Goal: Information Seeking & Learning: Learn about a topic

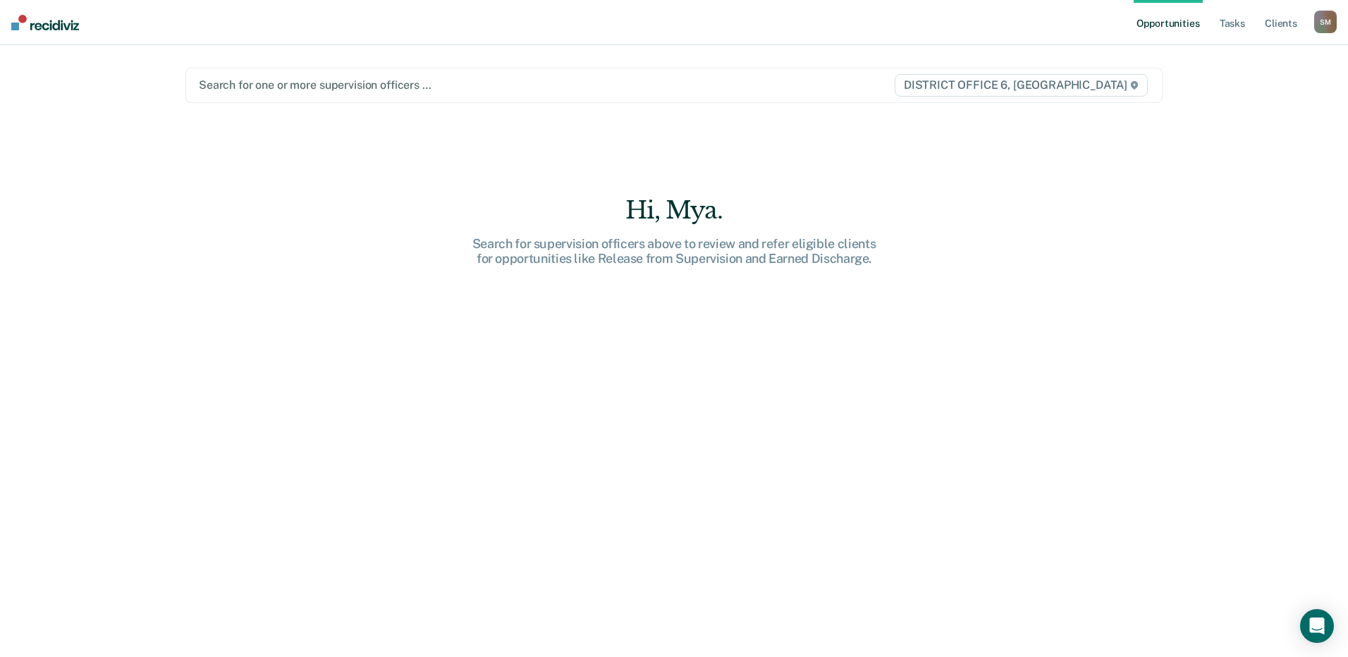
click at [268, 92] on div at bounding box center [531, 85] width 664 height 16
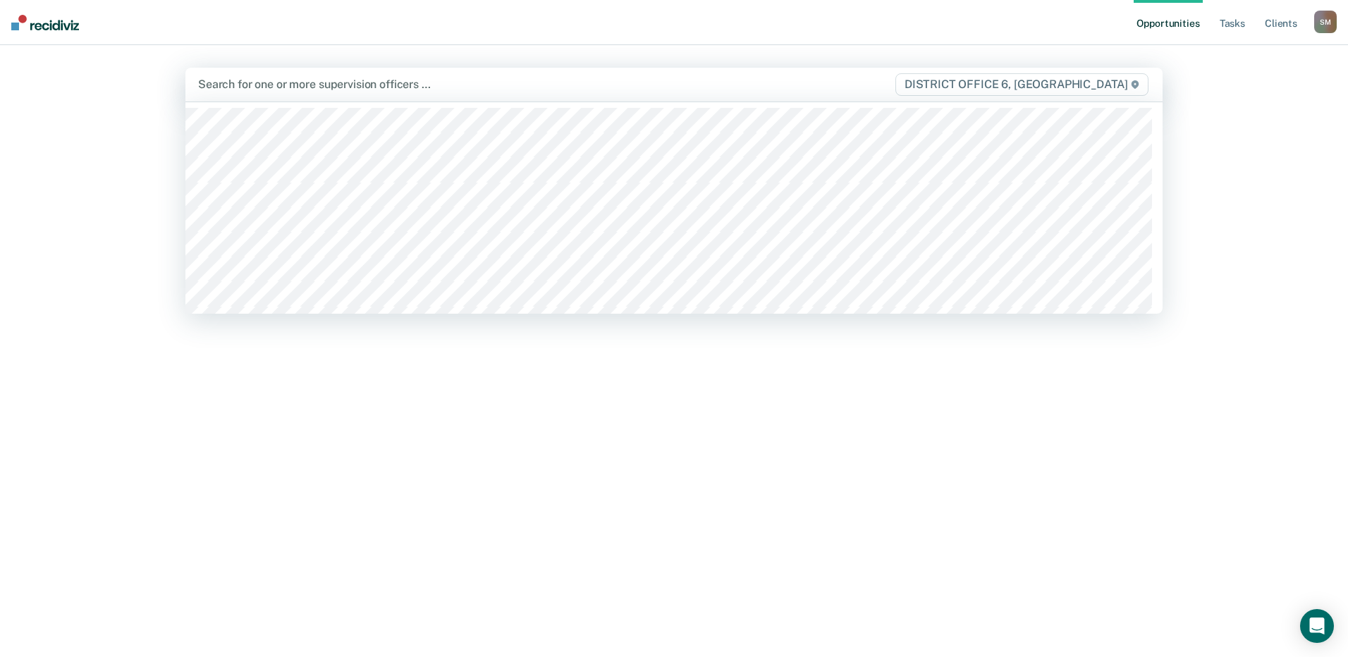
type input "d"
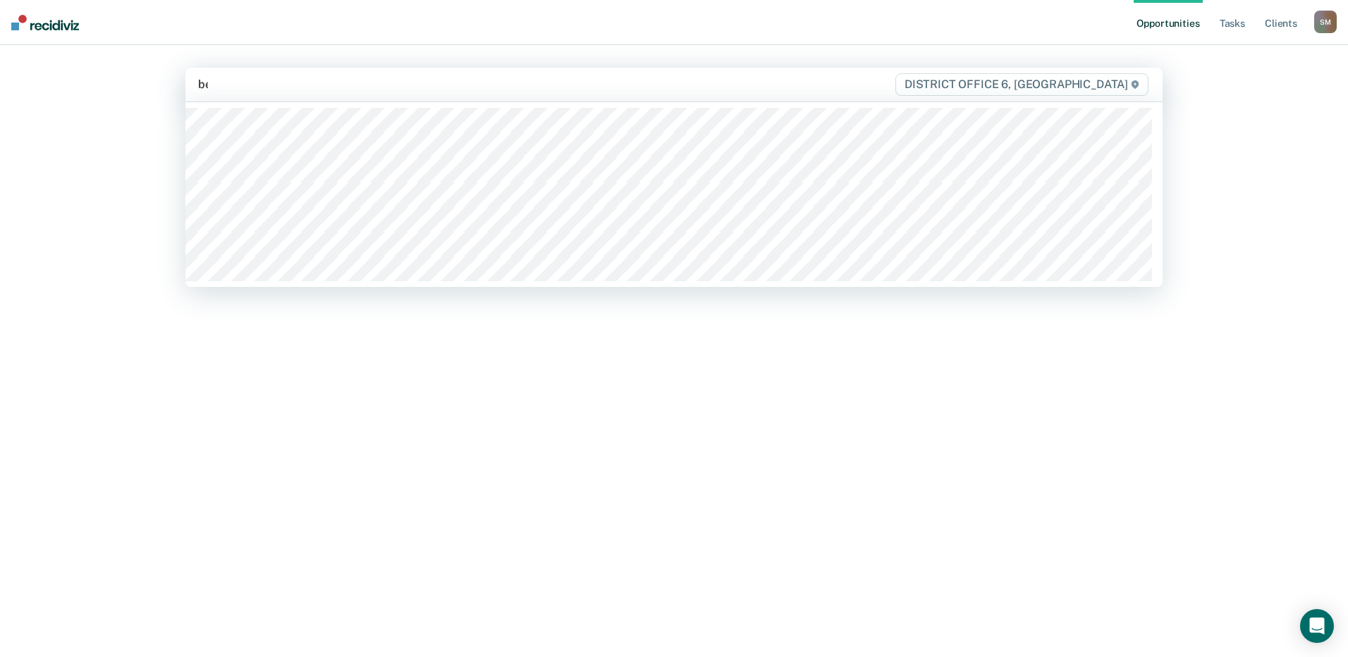
type input "ben"
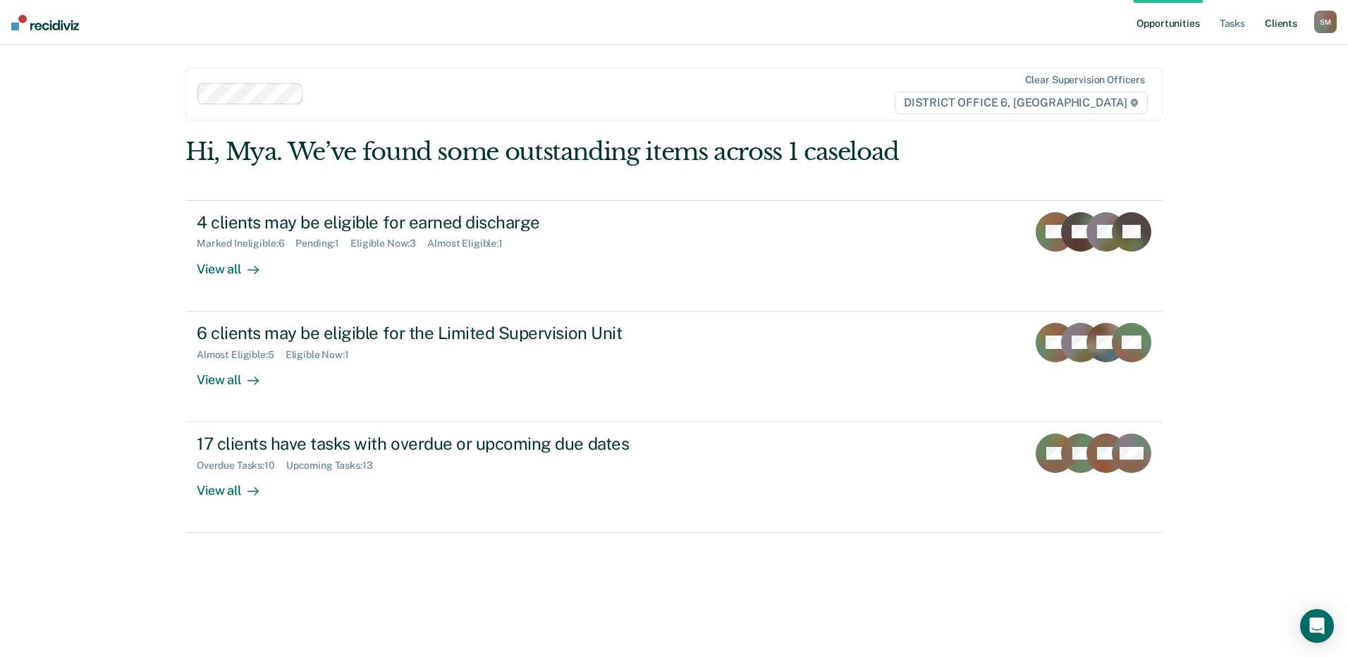
click at [1292, 21] on link "Client s" at bounding box center [1281, 22] width 38 height 45
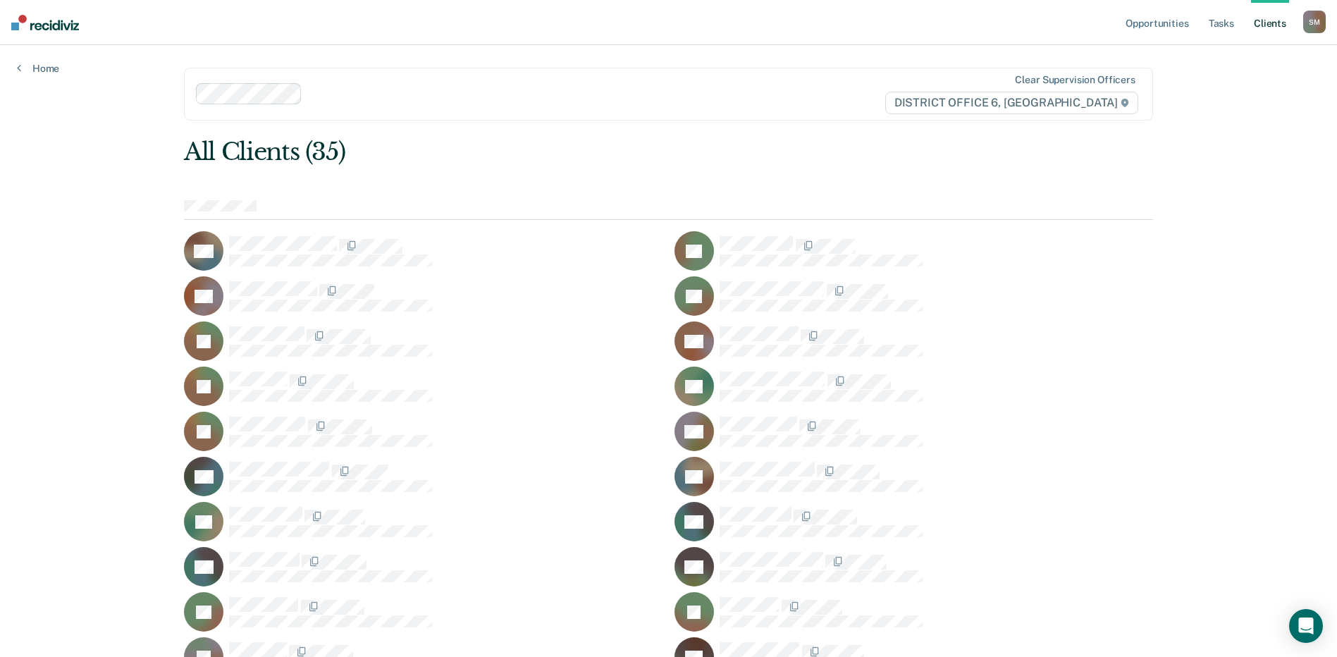
click at [1214, 195] on div "Opportunities Tasks Client s [PERSON_NAME] [PERSON_NAME] Profile How it works L…" at bounding box center [668, 547] width 1337 height 1094
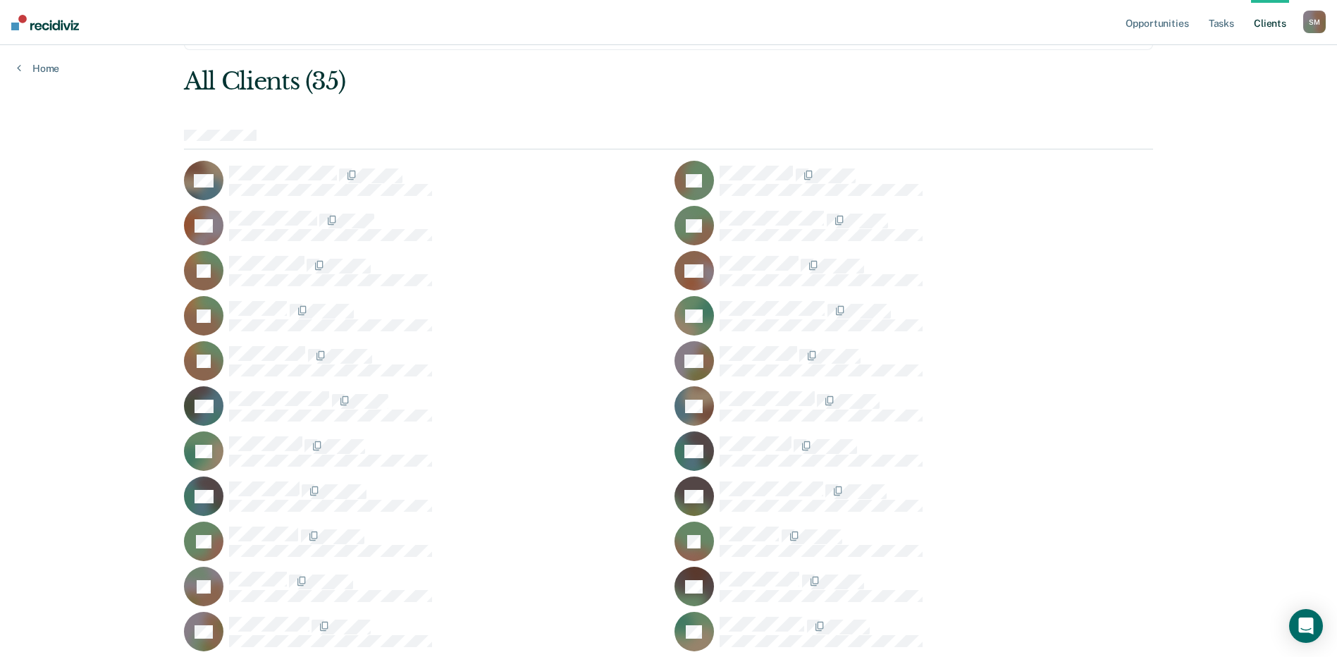
scroll to position [435, 0]
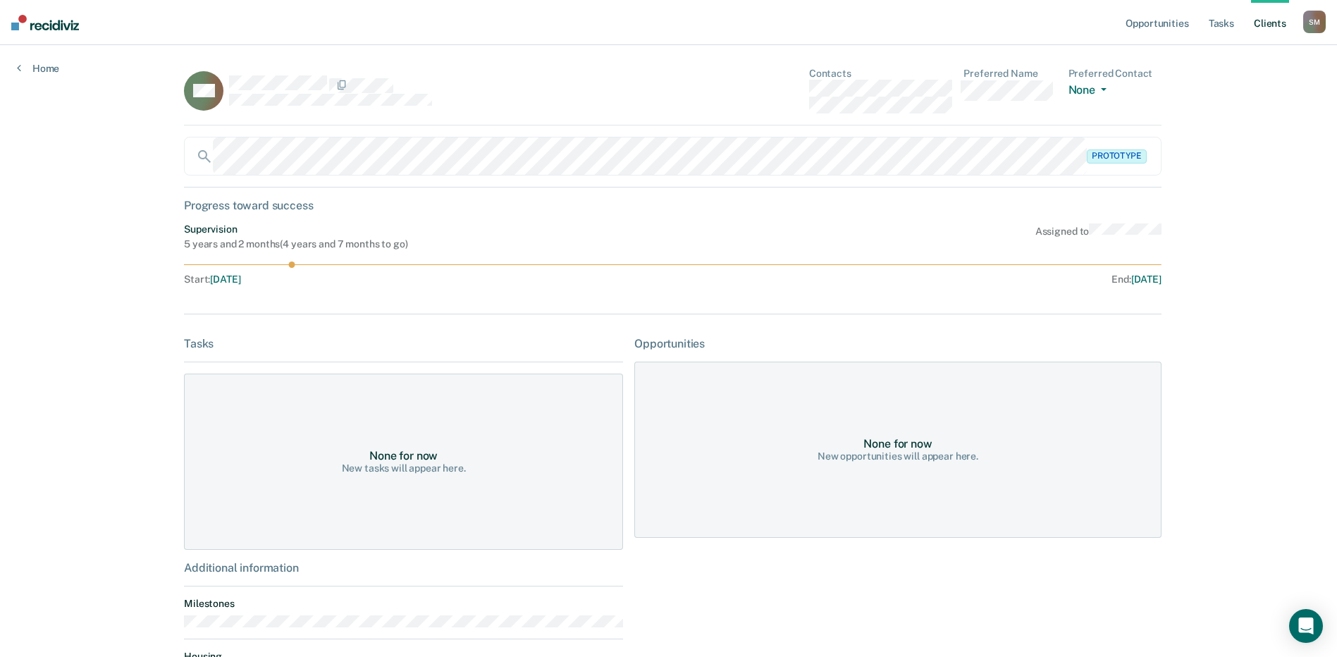
click at [1207, 246] on div "Opportunities Tasks Client s [PERSON_NAME] [PERSON_NAME] Profile How it works L…" at bounding box center [668, 423] width 1337 height 846
click at [338, 128] on div "OM Contacts Preferred Name Preferred Contact None Call Text Email None Prototyp…" at bounding box center [668, 429] width 969 height 722
drag, startPoint x: 338, startPoint y: 128, endPoint x: 294, endPoint y: 105, distance: 50.1
click at [294, 105] on div "OM" at bounding box center [403, 91] width 439 height 46
click at [203, 99] on rect at bounding box center [203, 90] width 39 height 39
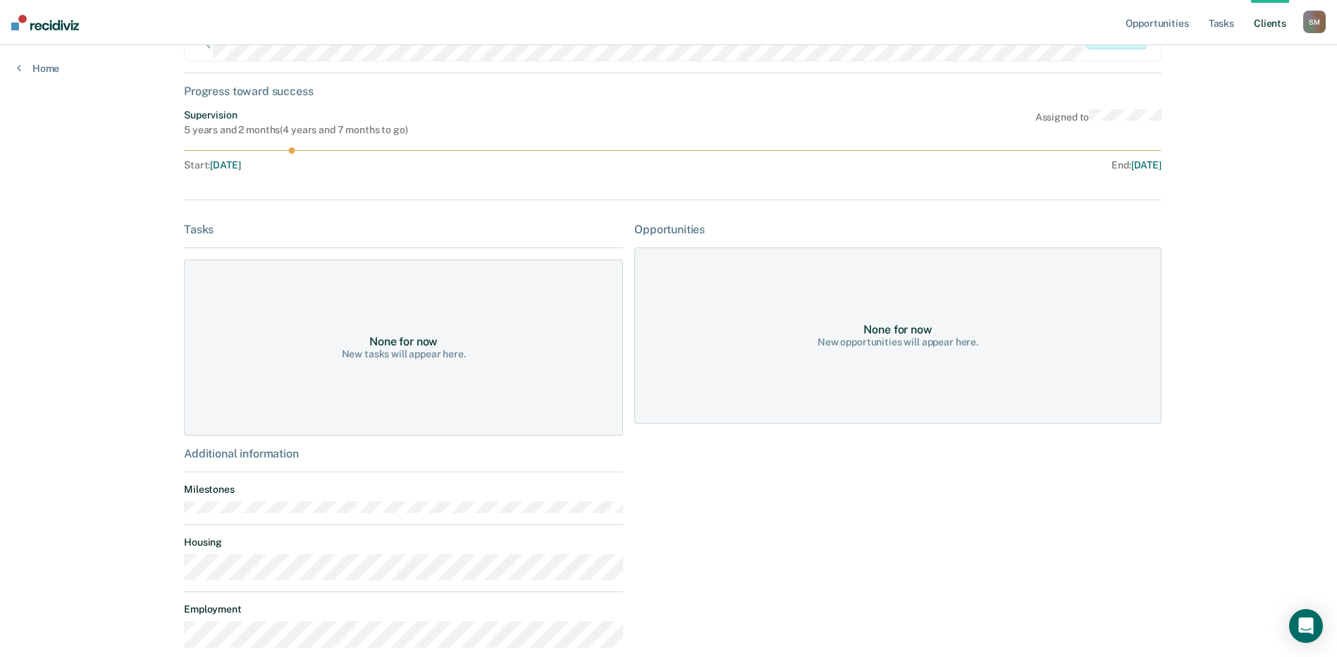
scroll to position [190, 0]
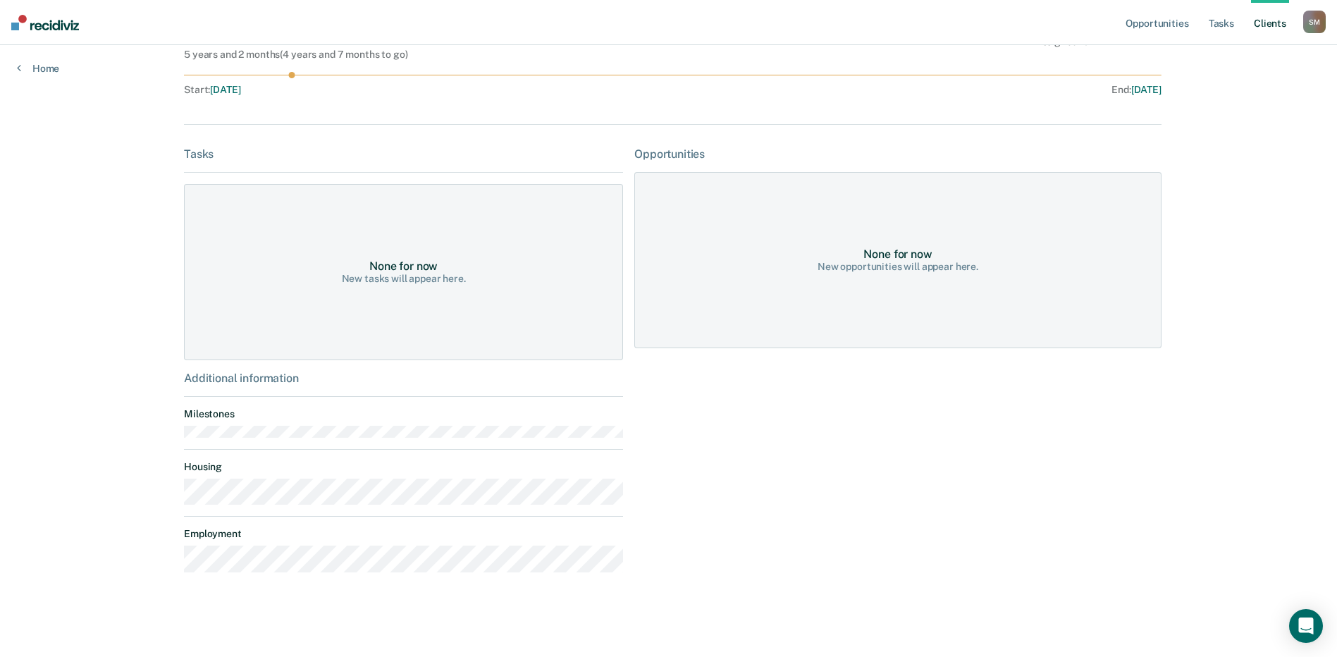
click at [867, 512] on div "Opportunities None for now New opportunities will appear here." at bounding box center [897, 365] width 527 height 436
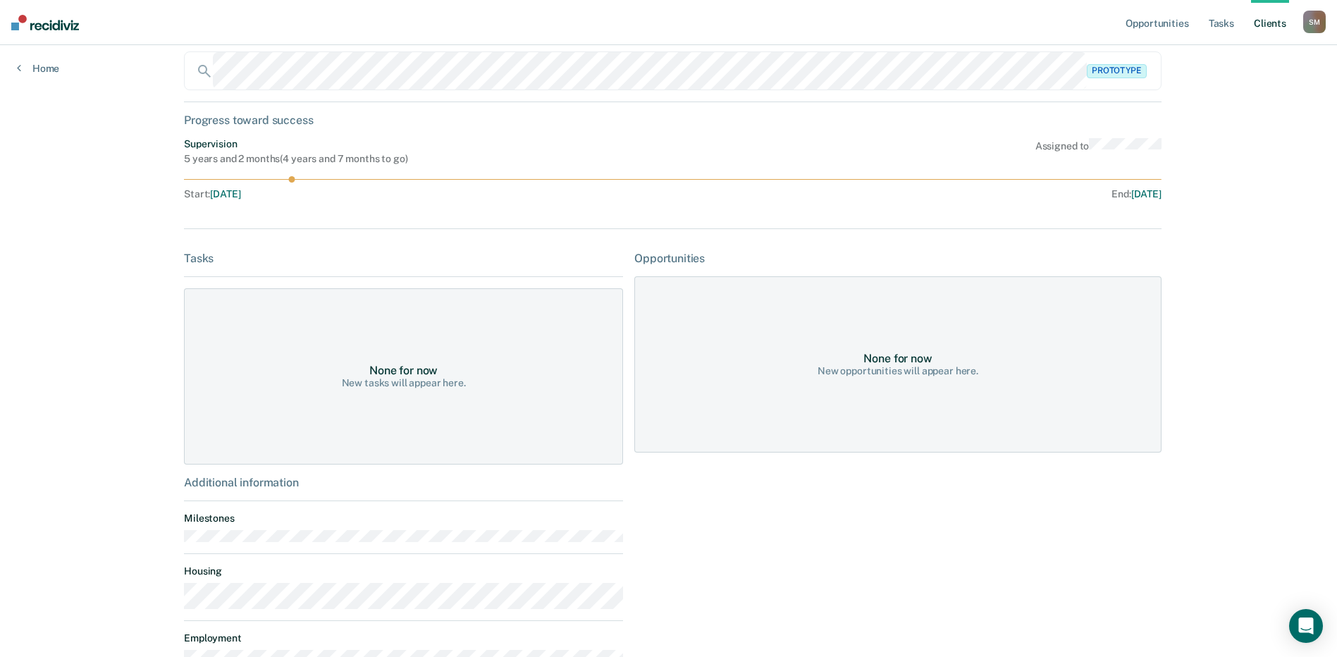
scroll to position [0, 0]
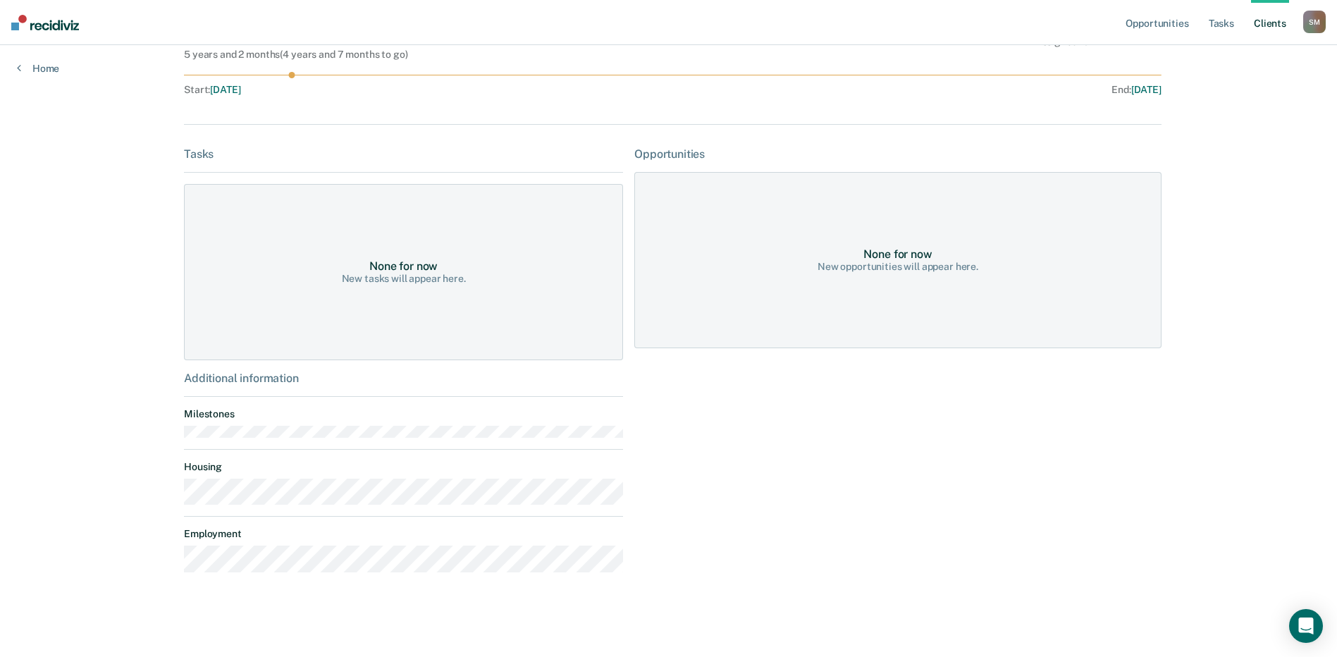
click at [68, 511] on div "Opportunities Tasks Client s [PERSON_NAME] [PERSON_NAME] Profile How it works L…" at bounding box center [668, 233] width 1337 height 846
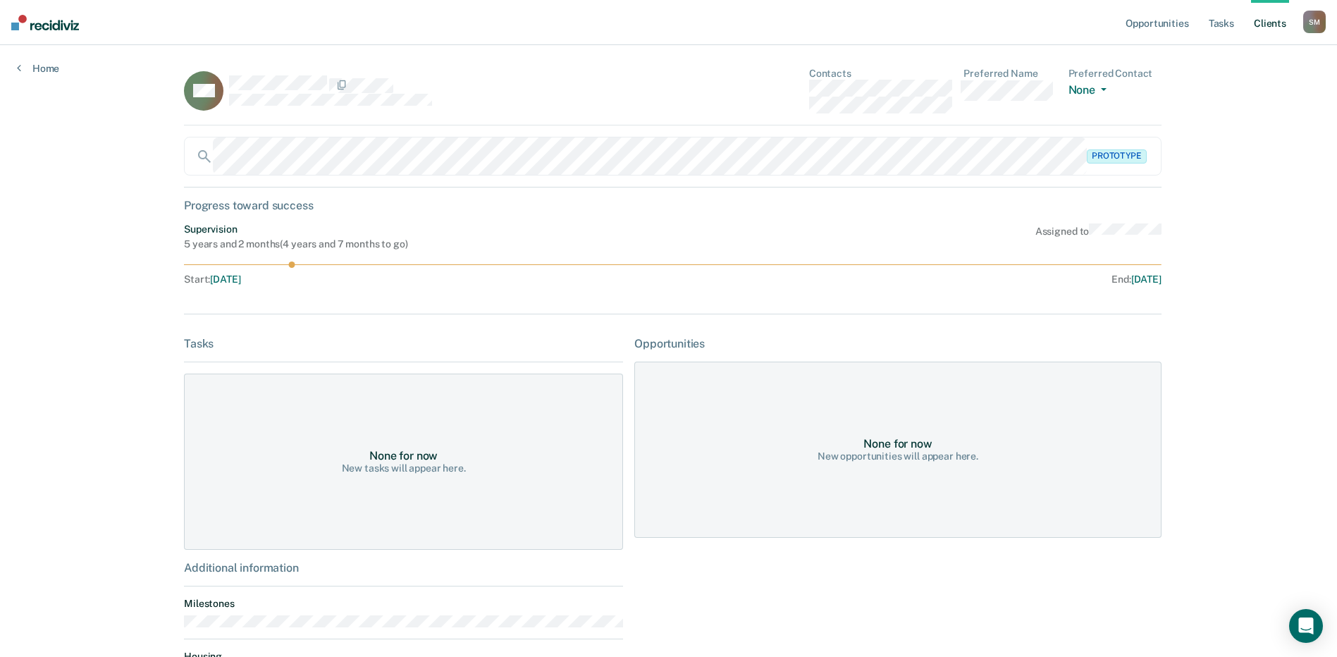
click at [1233, 302] on div "Opportunities Tasks Client s [PERSON_NAME] [PERSON_NAME] Profile How it works L…" at bounding box center [668, 423] width 1337 height 846
click at [1205, 324] on div "Opportunities Tasks Client s [PERSON_NAME] [PERSON_NAME] Profile How it works L…" at bounding box center [668, 423] width 1337 height 846
click at [1274, 396] on div "Opportunities Tasks Client s [PERSON_NAME] [PERSON_NAME] Profile How it works L…" at bounding box center [668, 423] width 1337 height 846
click at [1203, 227] on div "Opportunities Tasks Client s [PERSON_NAME] [PERSON_NAME] Profile How it works L…" at bounding box center [668, 423] width 1337 height 846
click at [1278, 235] on div "Opportunities Tasks Client s [PERSON_NAME] [PERSON_NAME] Profile How it works L…" at bounding box center [668, 423] width 1337 height 846
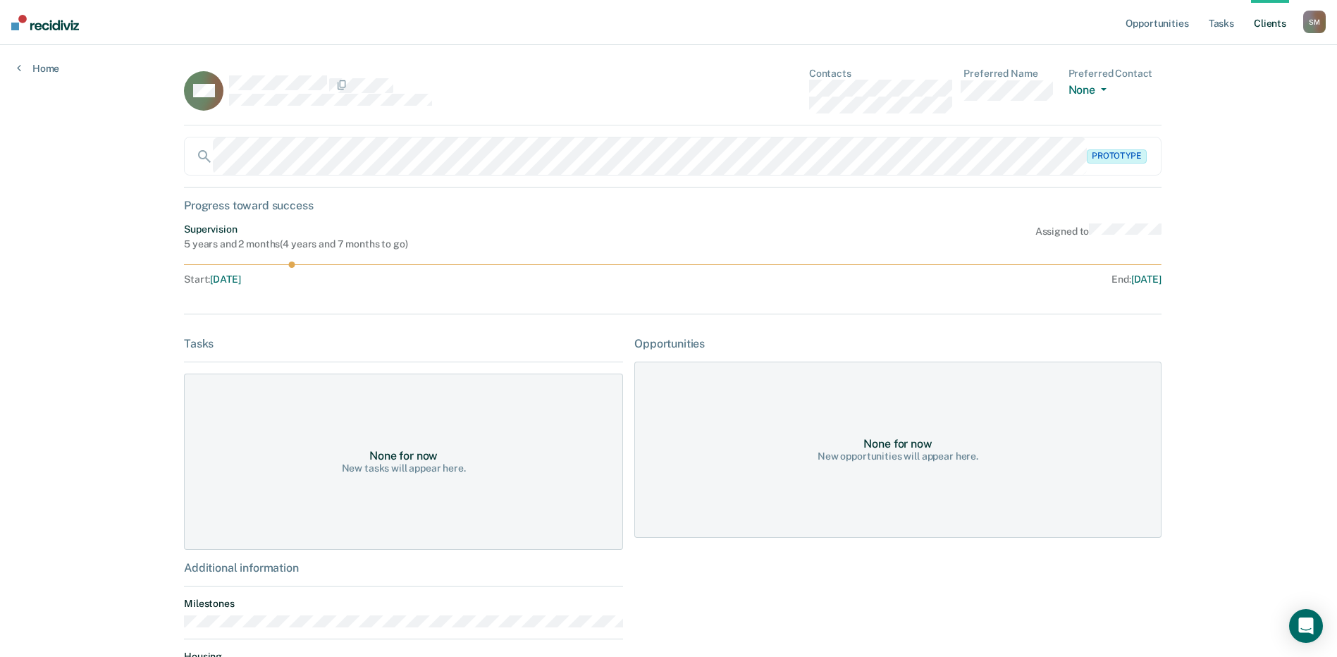
click at [1256, 302] on div "Opportunities Tasks Client s [PERSON_NAME] [PERSON_NAME] Profile How it works L…" at bounding box center [668, 423] width 1337 height 846
click at [1202, 268] on div "Opportunities Tasks Client s [PERSON_NAME] [PERSON_NAME] Profile How it works L…" at bounding box center [668, 423] width 1337 height 846
click at [86, 211] on div "Opportunities Tasks Client s [PERSON_NAME] [PERSON_NAME] Profile How it works L…" at bounding box center [668, 423] width 1337 height 846
click at [37, 63] on link "Home" at bounding box center [38, 68] width 42 height 13
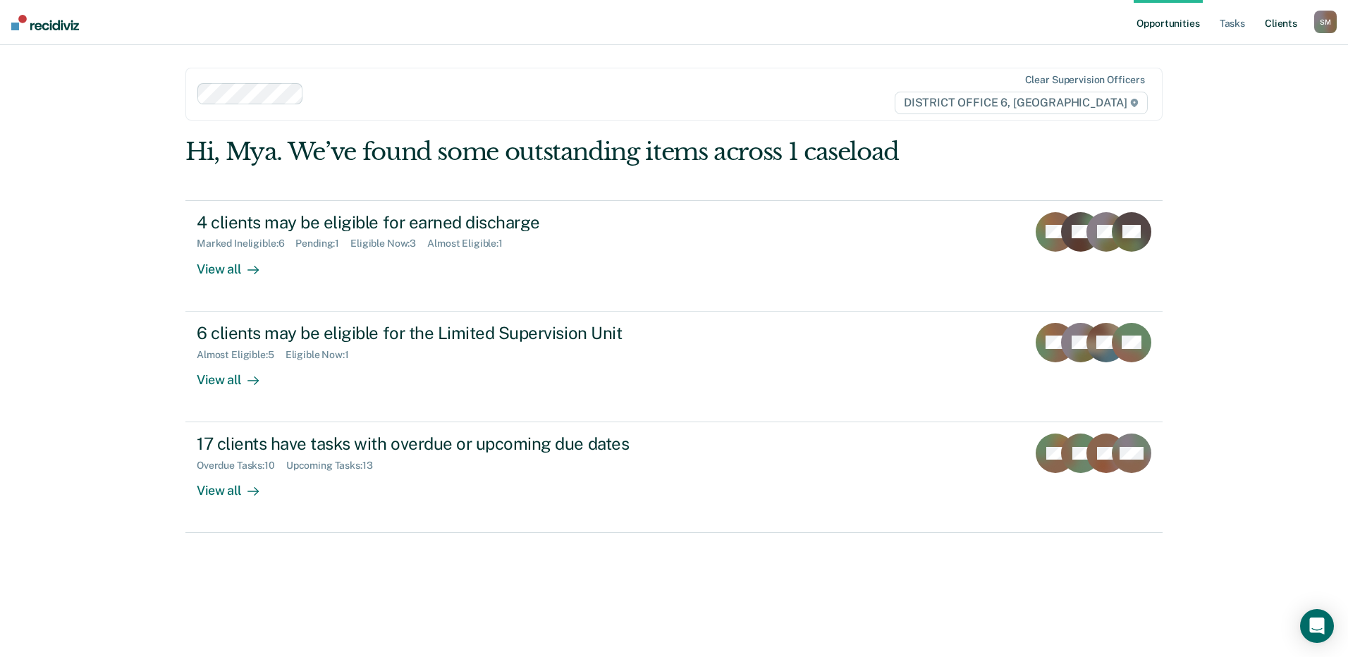
click at [1282, 29] on link "Client s" at bounding box center [1281, 22] width 38 height 45
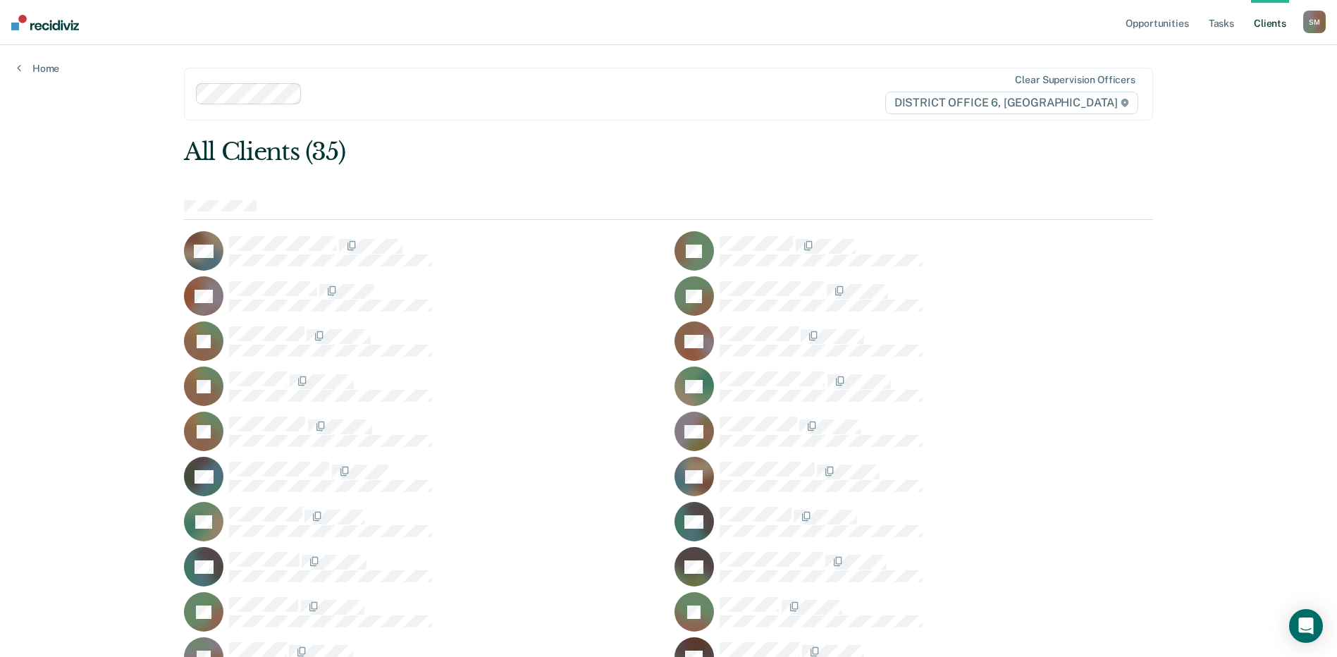
click at [1251, 214] on div "Opportunities Tasks Client s [PERSON_NAME] [PERSON_NAME] Profile How it works L…" at bounding box center [668, 547] width 1337 height 1094
click at [1307, 297] on div "Opportunities Tasks Client s [PERSON_NAME] [PERSON_NAME] Profile How it works L…" at bounding box center [668, 547] width 1337 height 1094
click at [1098, 202] on div at bounding box center [668, 210] width 969 height 20
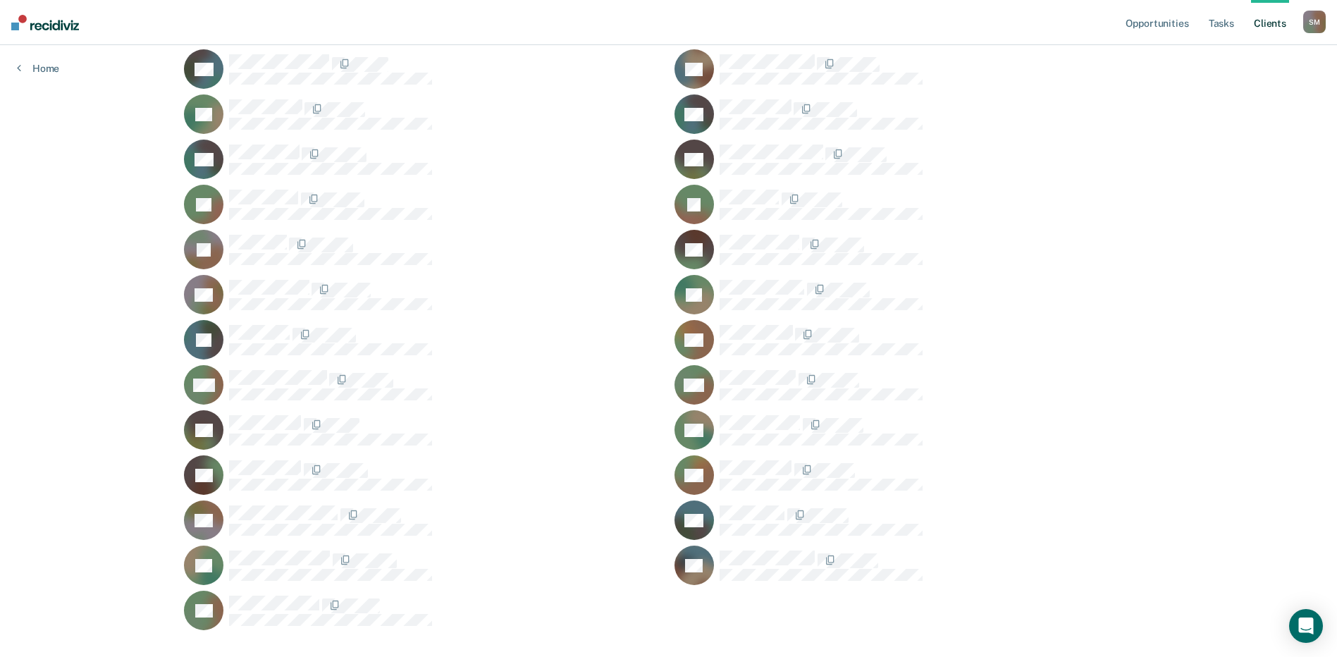
scroll to position [423, 0]
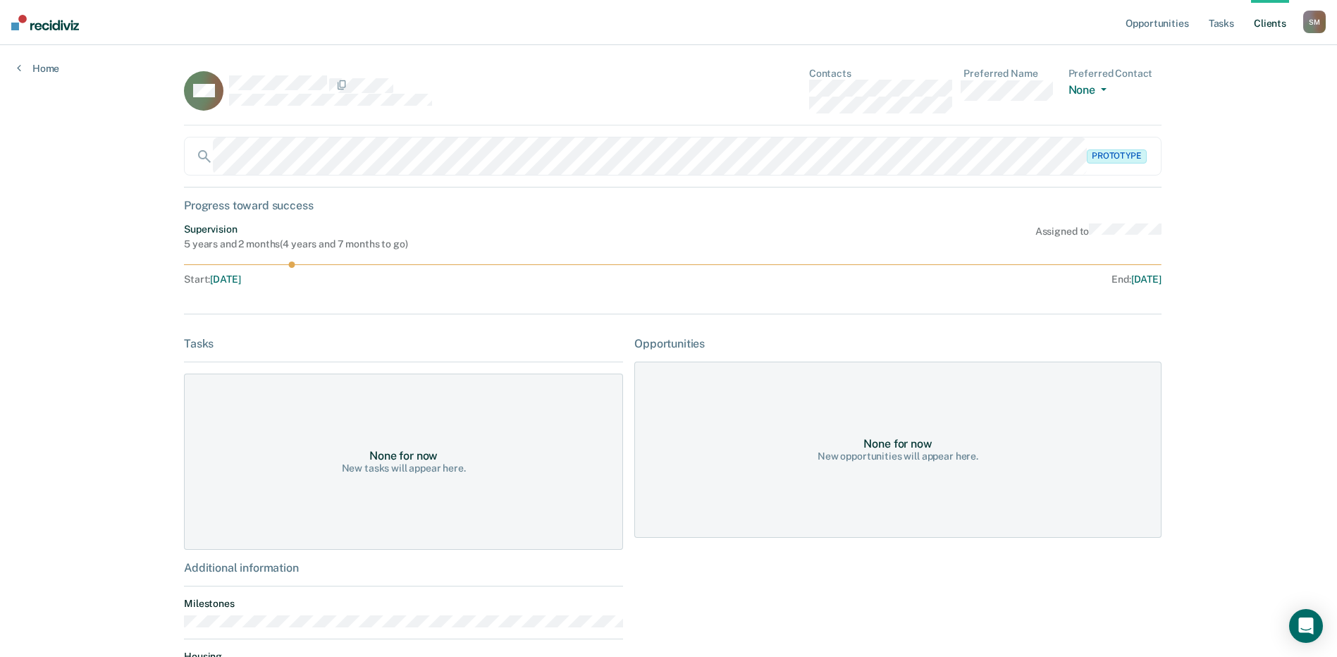
click at [1235, 302] on div "Opportunities Tasks Client s [PERSON_NAME] [PERSON_NAME] Profile How it works L…" at bounding box center [668, 423] width 1337 height 846
click at [22, 339] on div "Opportunities Tasks Client s [PERSON_NAME] [PERSON_NAME] Profile How it works L…" at bounding box center [668, 423] width 1337 height 846
click at [75, 301] on div "Opportunities Tasks Client s [PERSON_NAME] [PERSON_NAME] Profile How it works L…" at bounding box center [668, 423] width 1337 height 846
